Goal: Task Accomplishment & Management: Complete application form

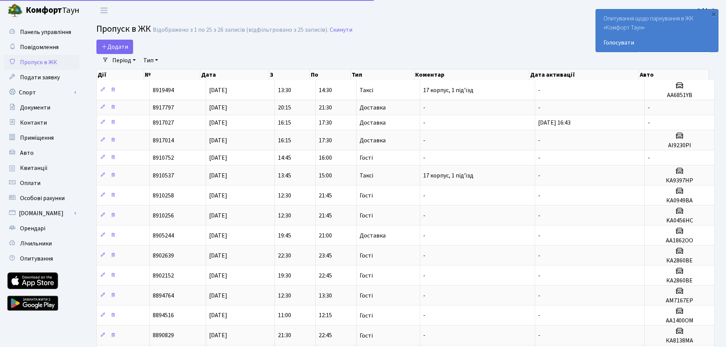
select select "25"
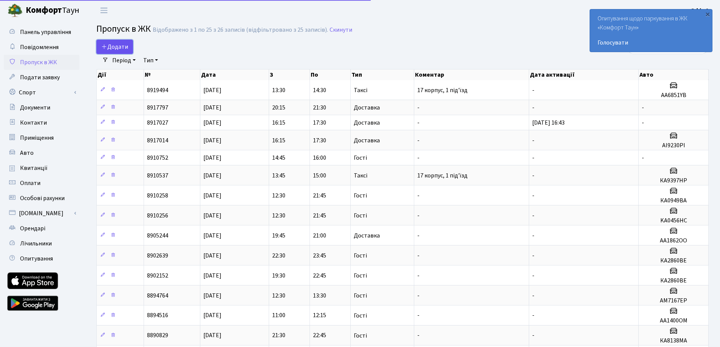
click at [123, 45] on span "Додати" at bounding box center [114, 47] width 27 height 8
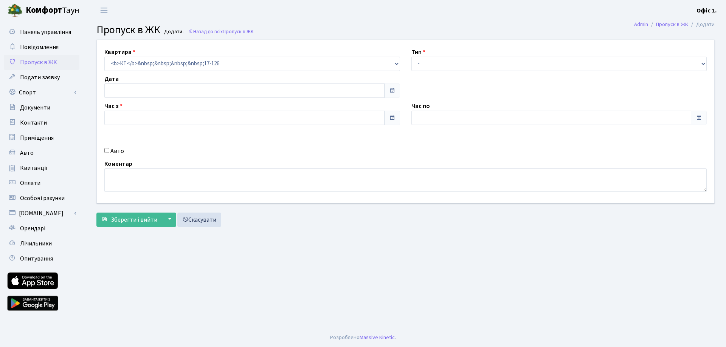
type input "[DATE]"
type input "16:30"
type input "17:45"
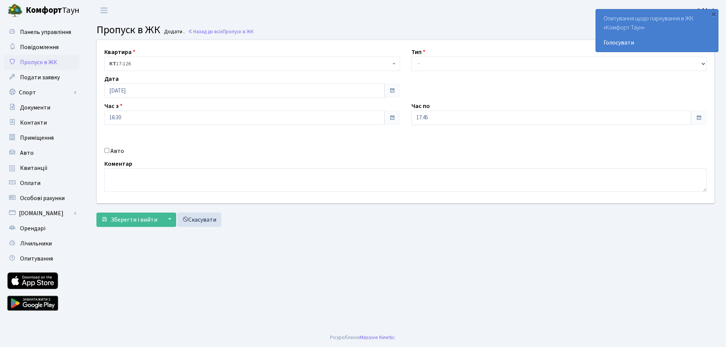
drag, startPoint x: 111, startPoint y: 149, endPoint x: 198, endPoint y: 151, distance: 86.9
click at [112, 149] on label "Авто" at bounding box center [117, 151] width 14 height 9
click at [109, 149] on input "Авто" at bounding box center [106, 150] width 5 height 5
checkbox input "true"
type input "СВ6235ВО"
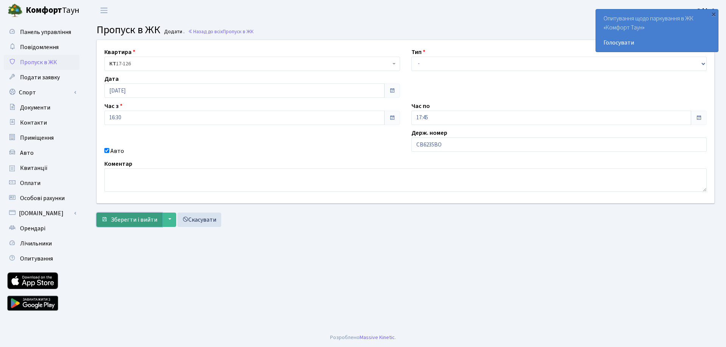
click at [122, 217] on span "Зберегти і вийти" at bounding box center [134, 220] width 46 height 8
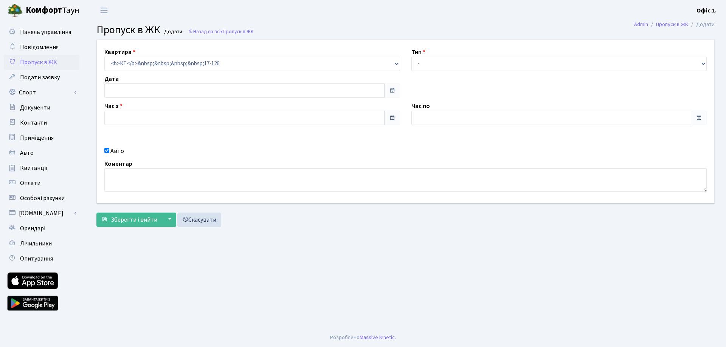
type input "[DATE]"
type input "16:30"
type input "17:45"
checkbox input "true"
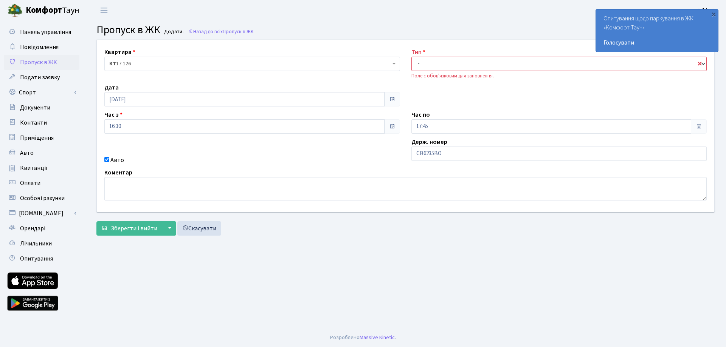
click at [459, 62] on select "- Доставка Таксі Гості Сервіс" at bounding box center [558, 64] width 295 height 14
select select "2"
click at [411, 57] on select "- Доставка Таксі Гості Сервіс" at bounding box center [558, 64] width 295 height 14
click at [153, 226] on span "Зберегти і вийти" at bounding box center [134, 228] width 46 height 8
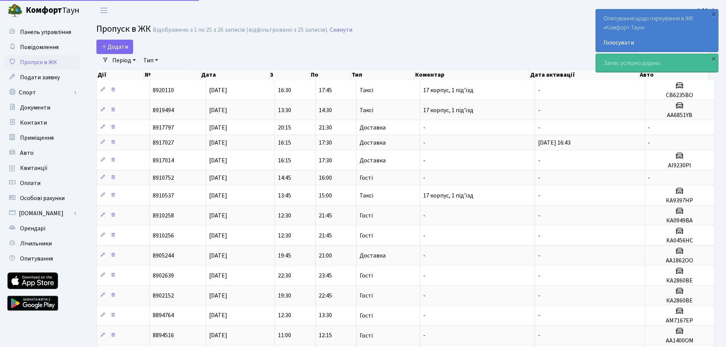
select select "25"
